Goal: Task Accomplishment & Management: Use online tool/utility

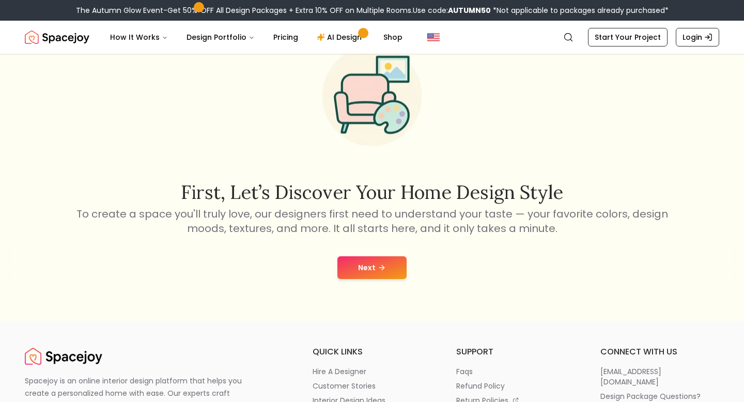
scroll to position [101, 0]
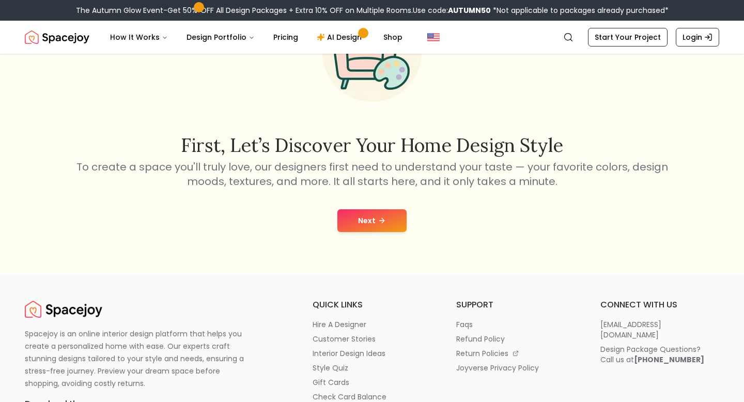
click at [355, 234] on div "Next" at bounding box center [372, 220] width 728 height 39
click at [355, 227] on button "Next" at bounding box center [372, 220] width 69 height 23
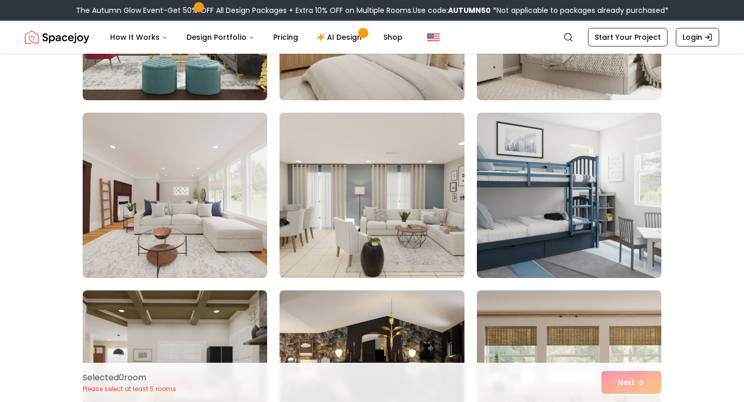
scroll to position [390, 0]
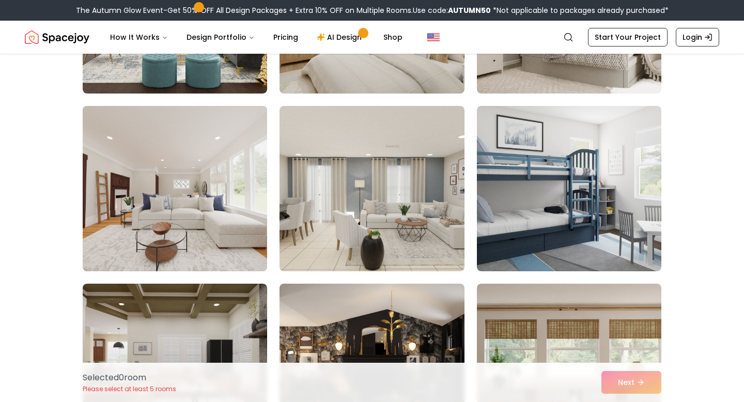
click at [258, 236] on img at bounding box center [175, 189] width 194 height 174
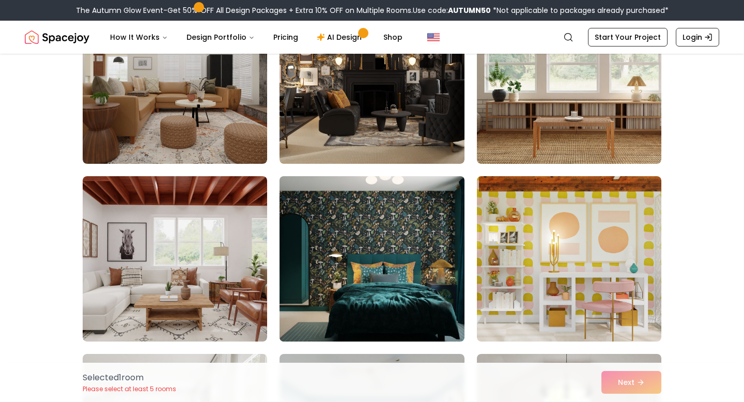
scroll to position [677, 0]
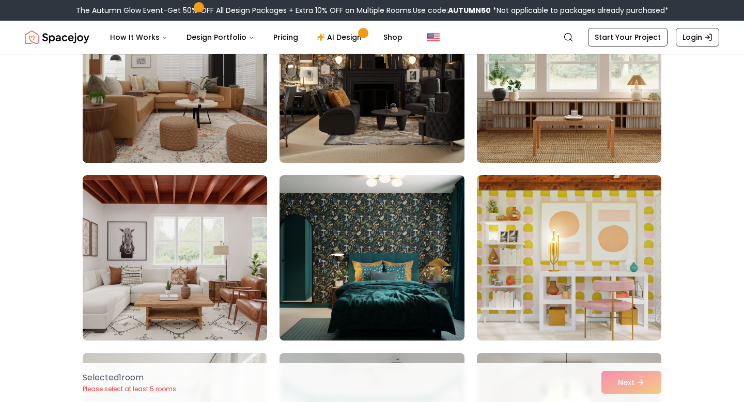
click at [241, 137] on img at bounding box center [175, 80] width 194 height 174
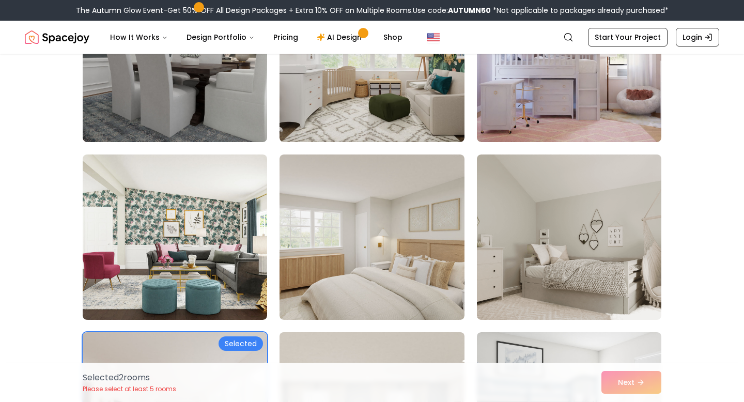
scroll to position [159, 0]
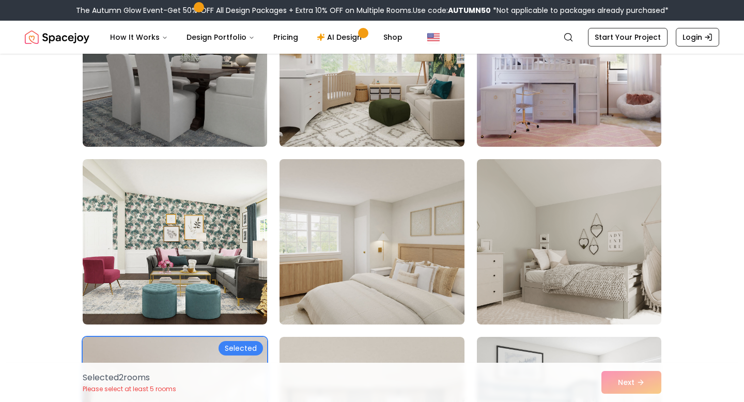
click at [354, 231] on img at bounding box center [372, 242] width 194 height 174
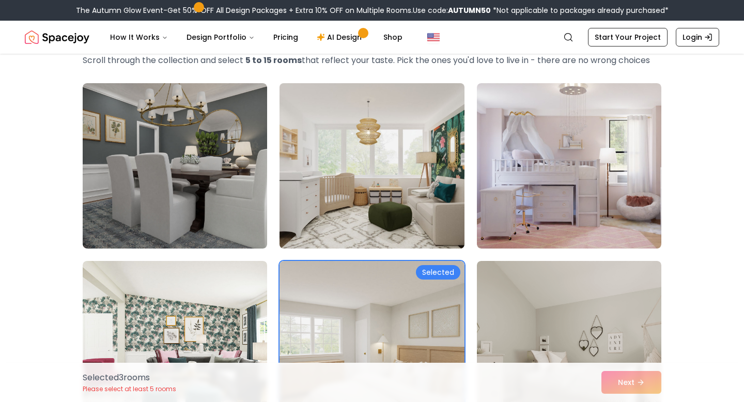
scroll to position [56, 0]
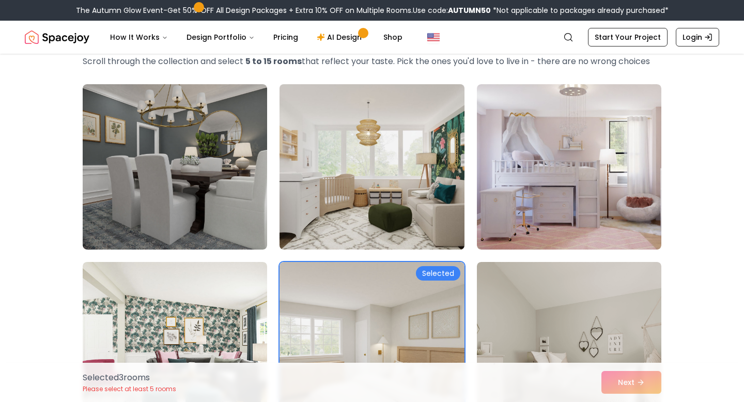
click at [408, 206] on img at bounding box center [372, 167] width 194 height 174
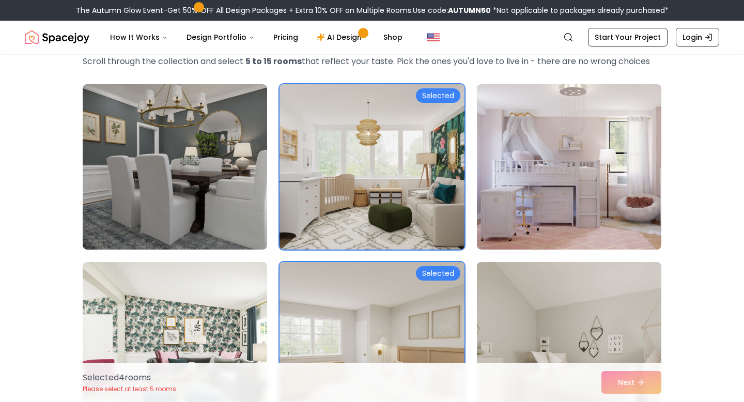
click at [407, 208] on img at bounding box center [372, 167] width 194 height 174
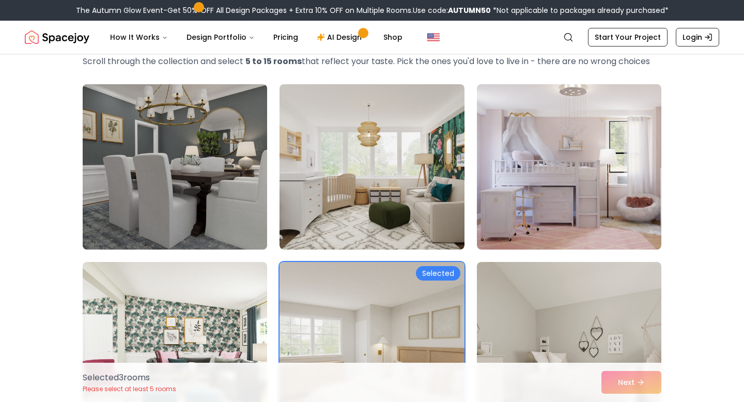
click at [240, 170] on img at bounding box center [175, 167] width 194 height 174
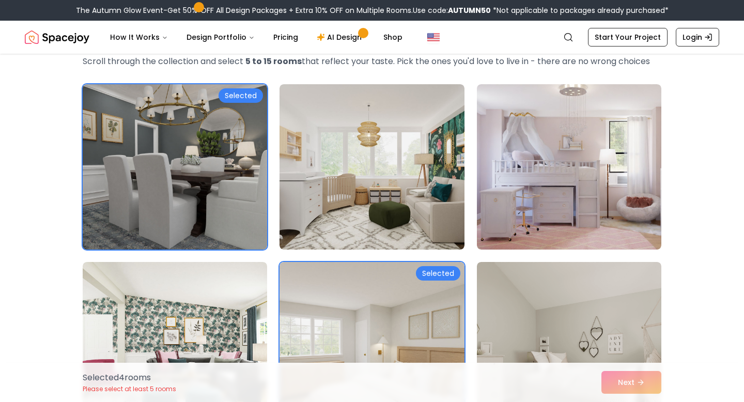
click at [234, 179] on img at bounding box center [175, 167] width 194 height 174
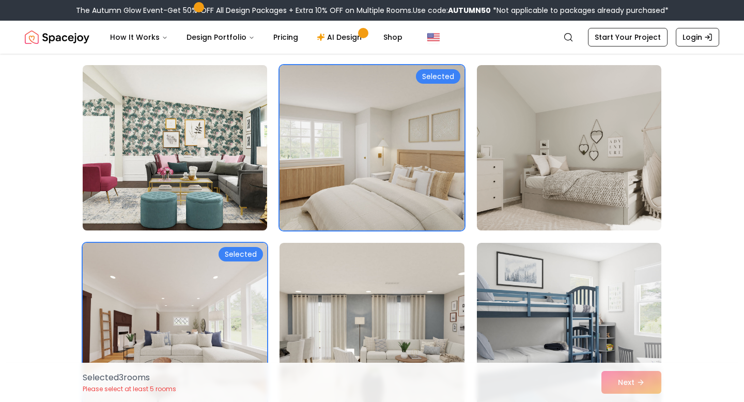
scroll to position [255, 0]
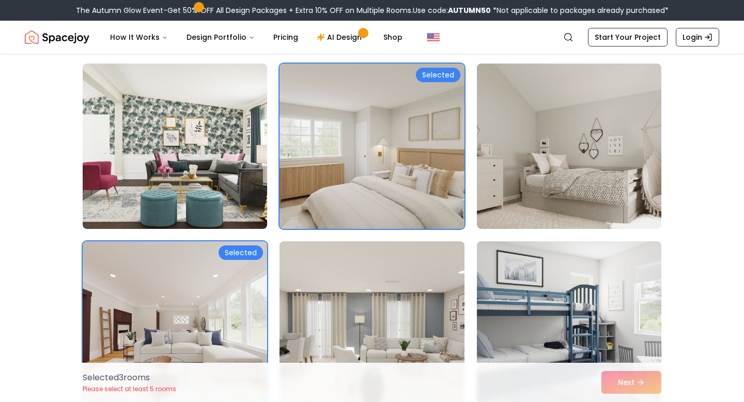
click at [225, 194] on img at bounding box center [175, 146] width 194 height 174
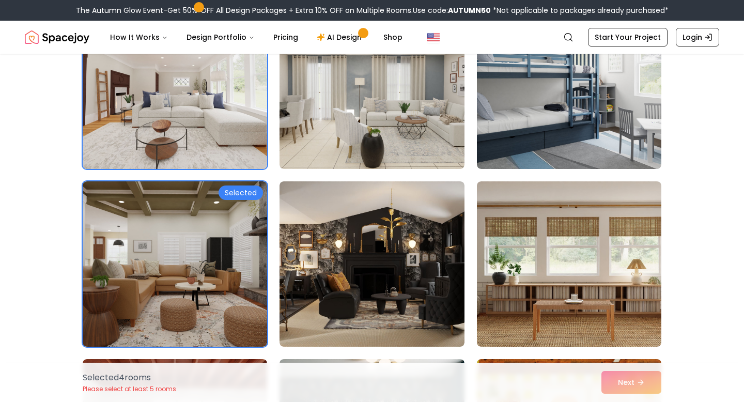
scroll to position [503, 0]
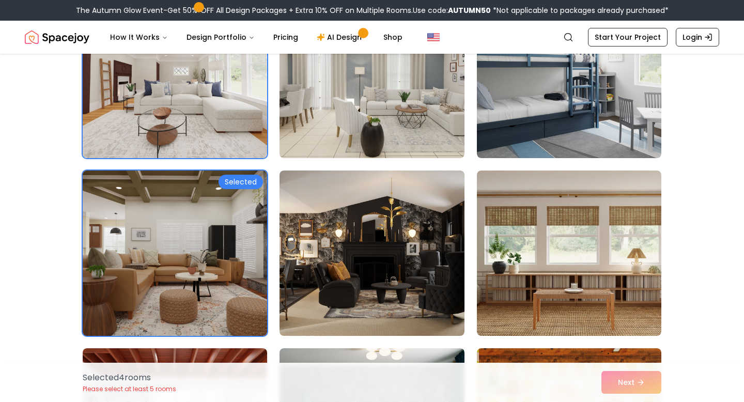
click at [203, 232] on img at bounding box center [175, 253] width 194 height 174
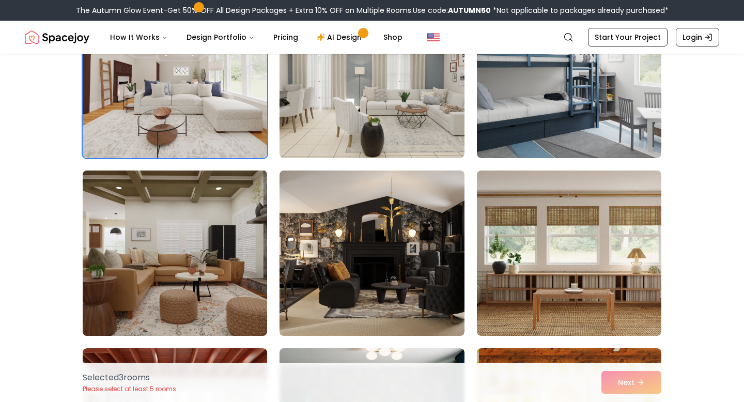
click at [213, 275] on img at bounding box center [175, 253] width 194 height 174
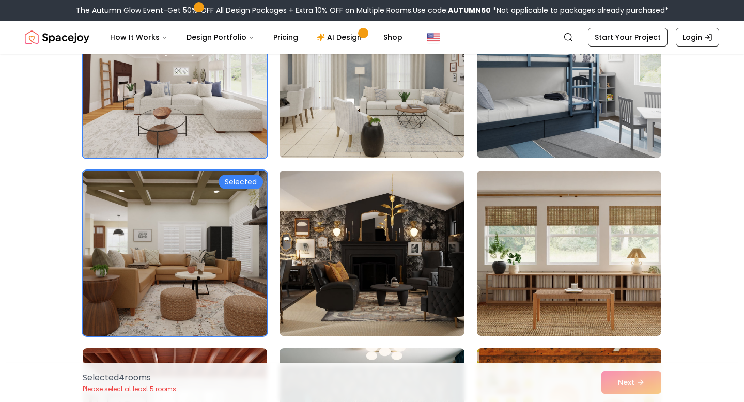
click at [349, 266] on img at bounding box center [372, 253] width 194 height 174
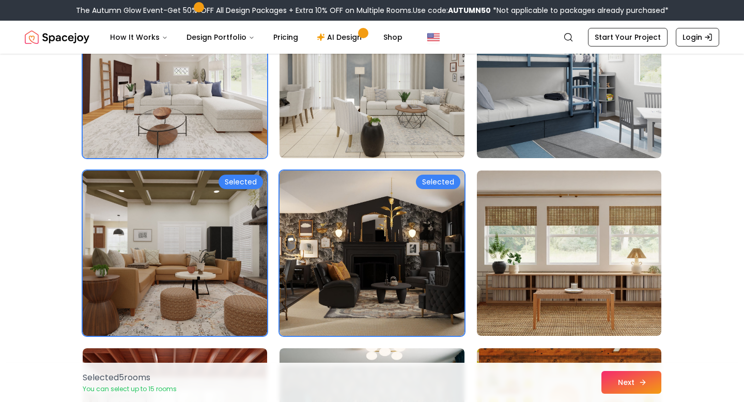
click at [612, 374] on button "Next" at bounding box center [632, 382] width 60 height 23
